Goal: Task Accomplishment & Management: Use online tool/utility

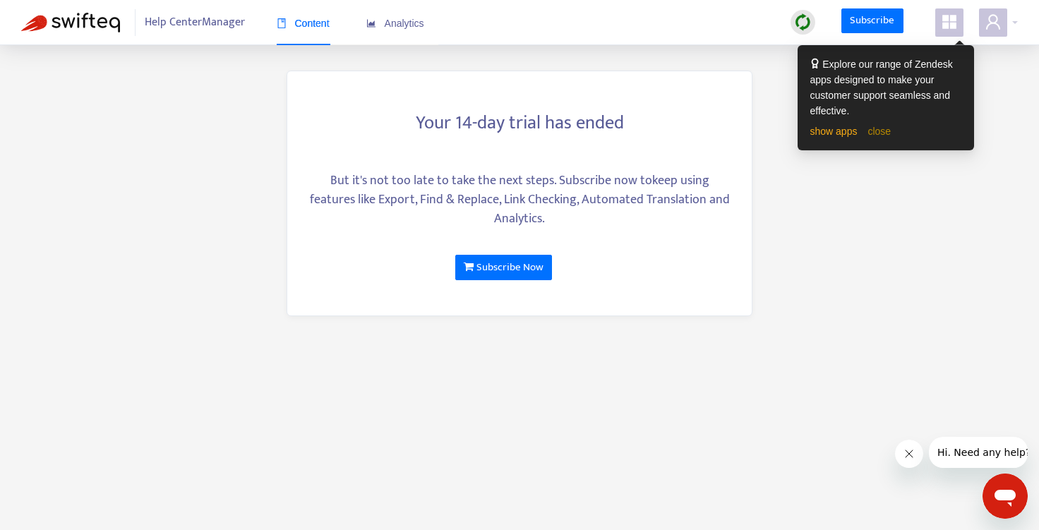
click at [884, 133] on link "close" at bounding box center [878, 131] width 23 height 11
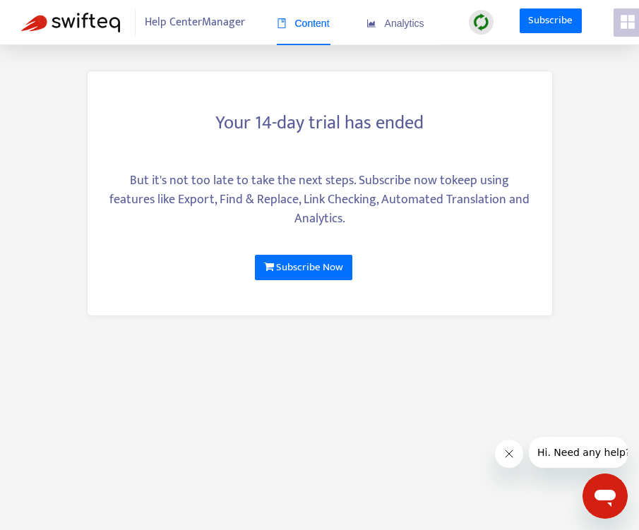
drag, startPoint x: 1, startPoint y: 196, endPoint x: 16, endPoint y: 122, distance: 75.6
click at [16, 122] on main "Your 14-day trial has ended But it's not too late to take the next steps. Subsc…" at bounding box center [319, 265] width 639 height 530
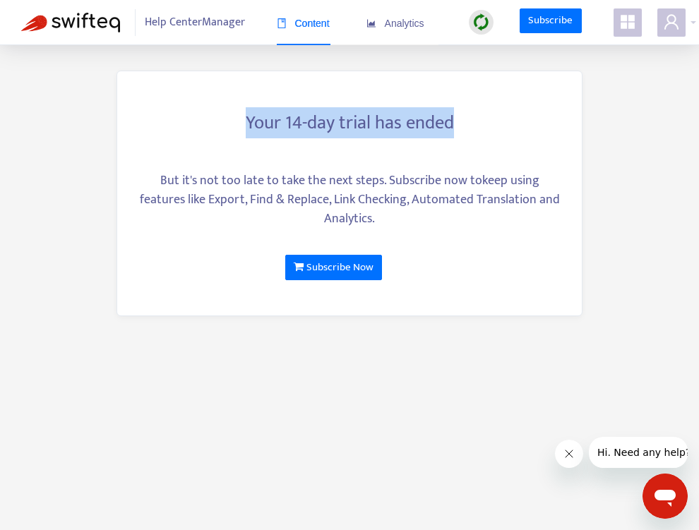
drag, startPoint x: 325, startPoint y: 115, endPoint x: 186, endPoint y: 112, distance: 139.1
click at [186, 112] on h3 "Your 14-day trial has ended" at bounding box center [349, 123] width 422 height 23
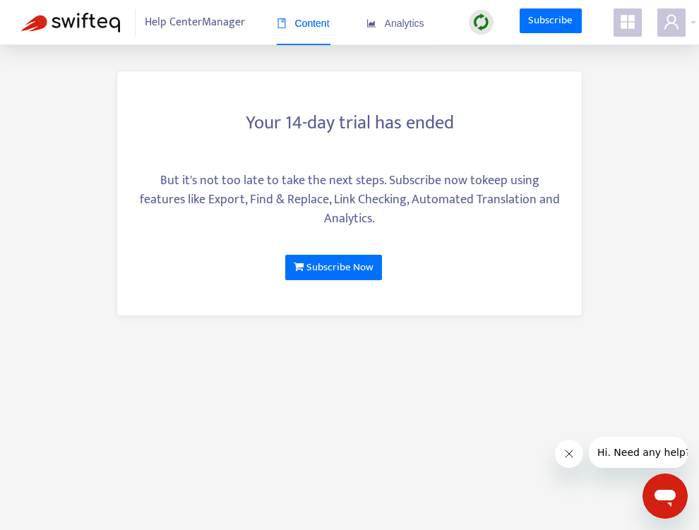
click at [637, 8] on span at bounding box center [627, 22] width 28 height 28
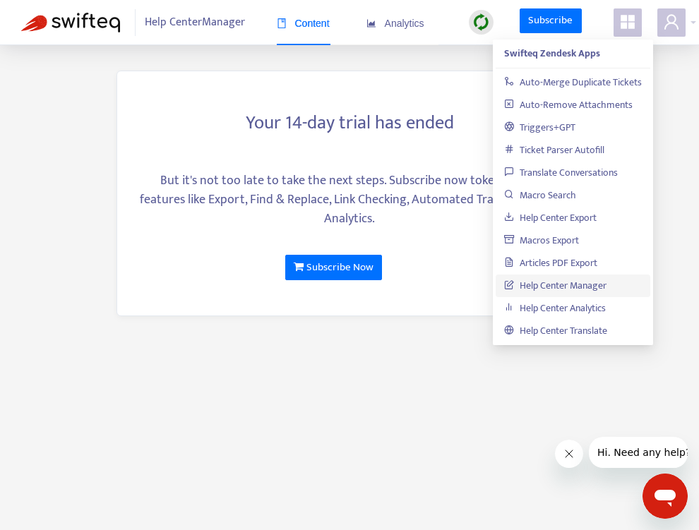
click at [630, 20] on icon "appstore" at bounding box center [627, 22] width 14 height 14
click at [596, 287] on link "Help Center Manager" at bounding box center [553, 285] width 102 height 16
click at [577, 287] on link "Help Center Manager" at bounding box center [553, 285] width 102 height 16
click at [582, 309] on link "Help Center Analytics" at bounding box center [553, 308] width 102 height 16
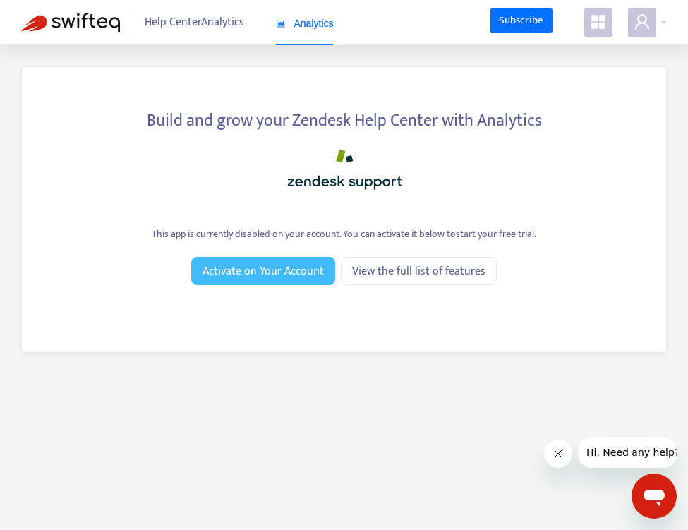
click at [326, 276] on button "Activate on Your Account" at bounding box center [263, 271] width 144 height 28
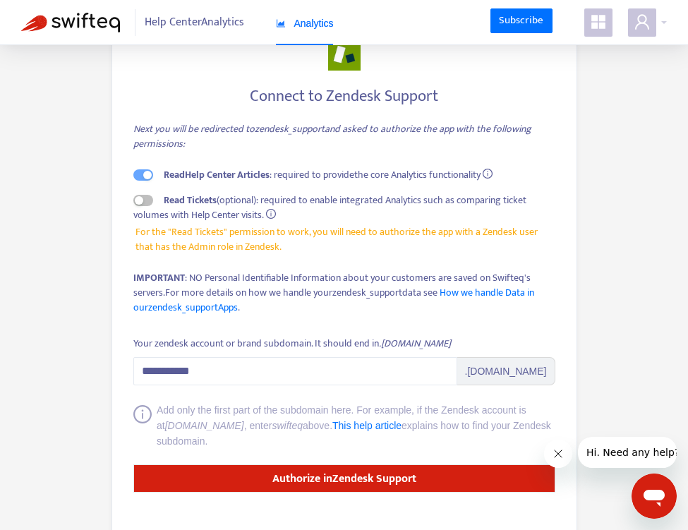
scroll to position [93, 0]
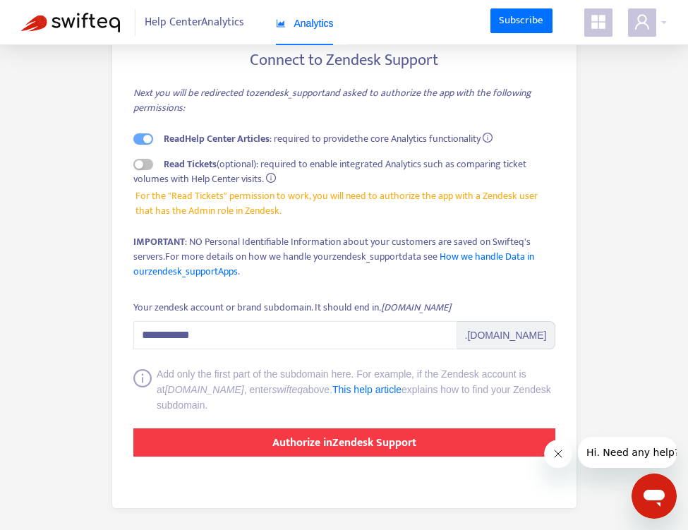
click at [281, 443] on strong "Authorize in Zendesk Support" at bounding box center [344, 442] width 144 height 19
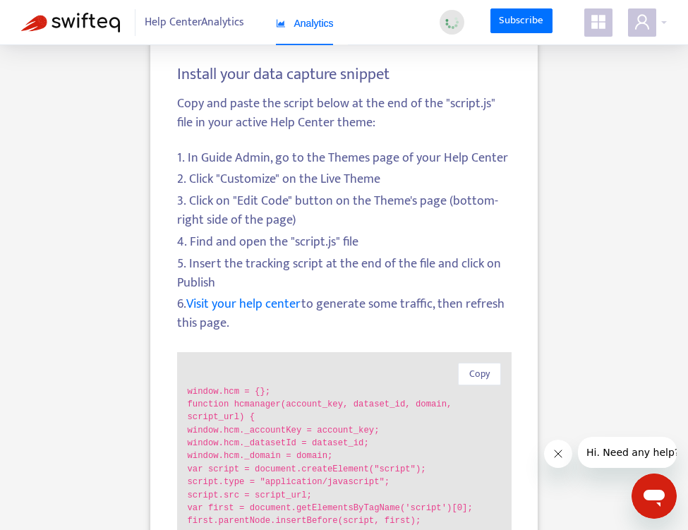
scroll to position [10, 0]
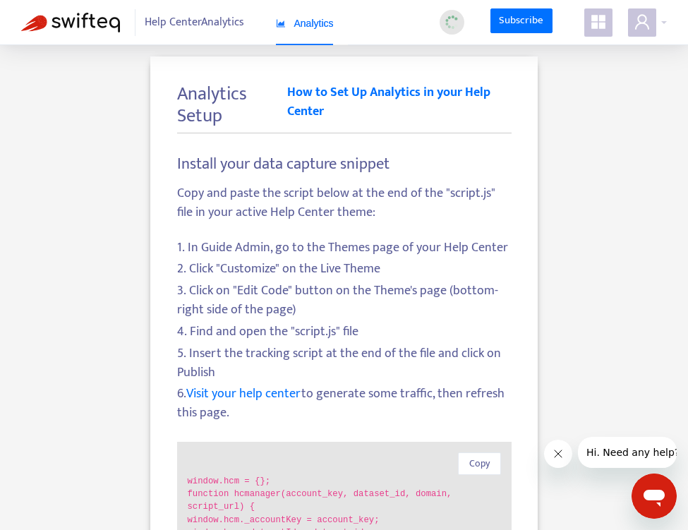
click at [603, 18] on icon "appstore" at bounding box center [598, 22] width 14 height 14
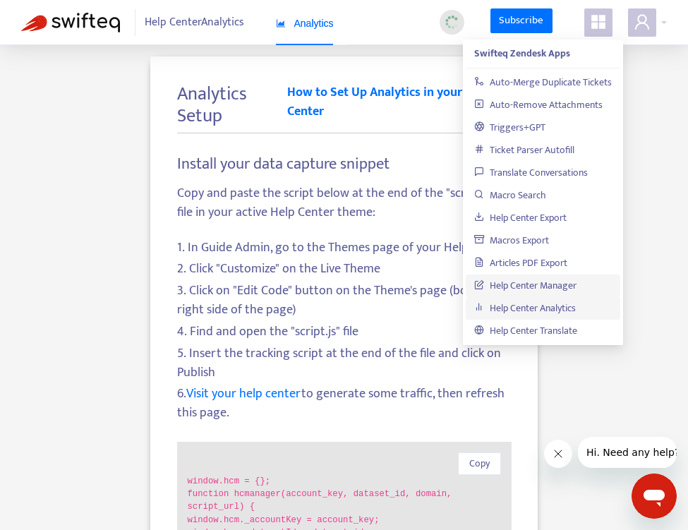
click at [564, 287] on link "Help Center Manager" at bounding box center [525, 285] width 102 height 16
